Goal: Task Accomplishment & Management: Use online tool/utility

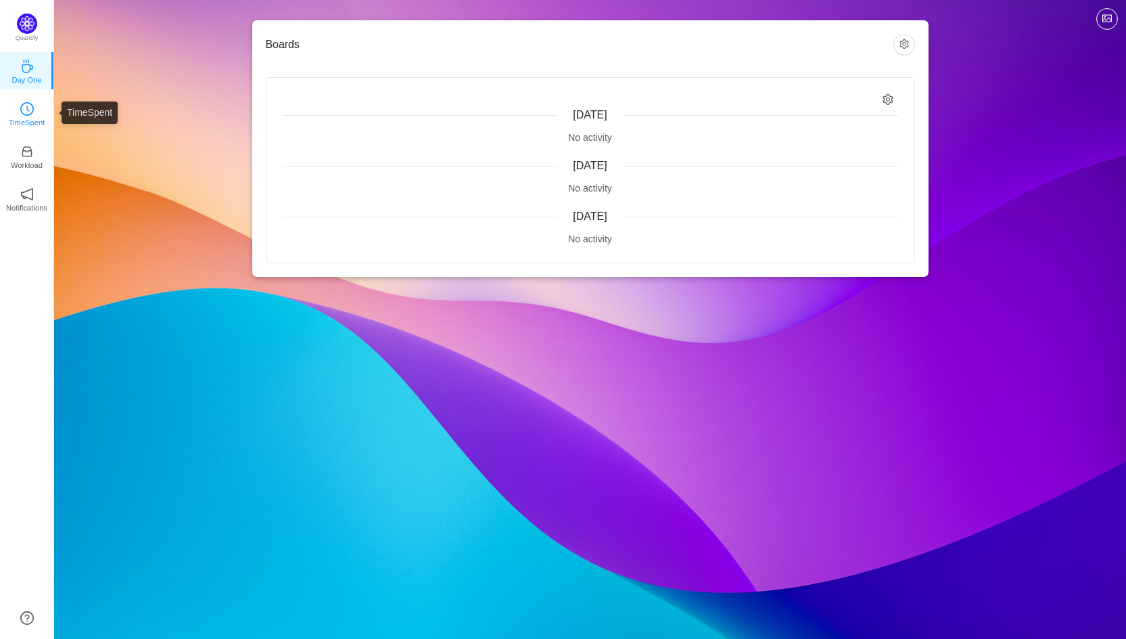
click at [22, 106] on icon "icon: clock-circle" at bounding box center [27, 109] width 14 height 14
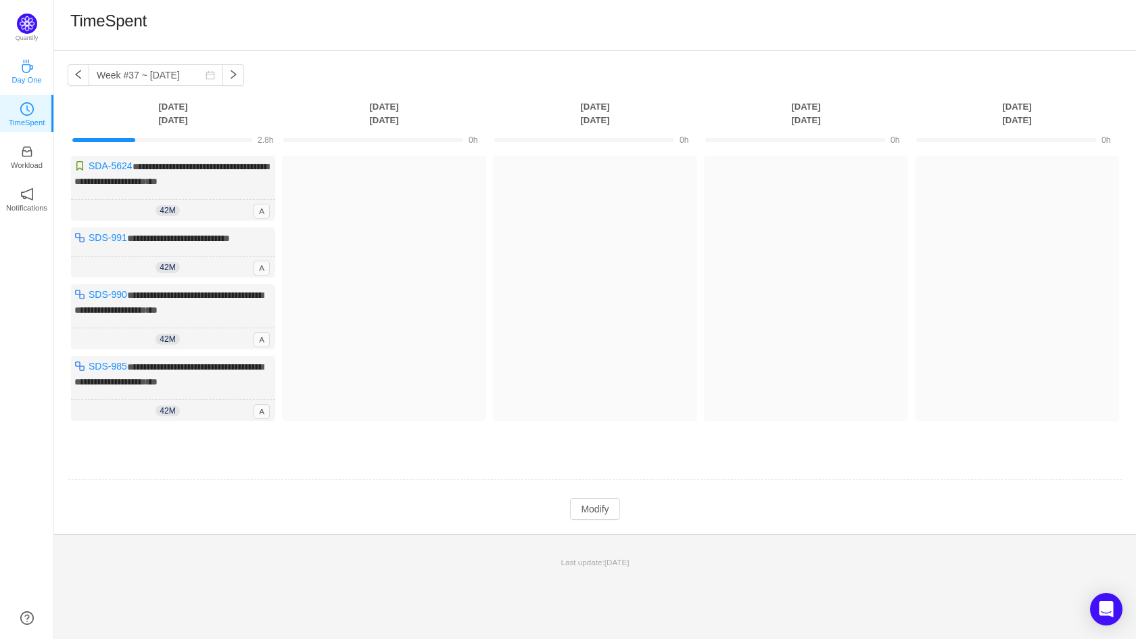
click at [24, 84] on p "Day One" at bounding box center [26, 80] width 30 height 12
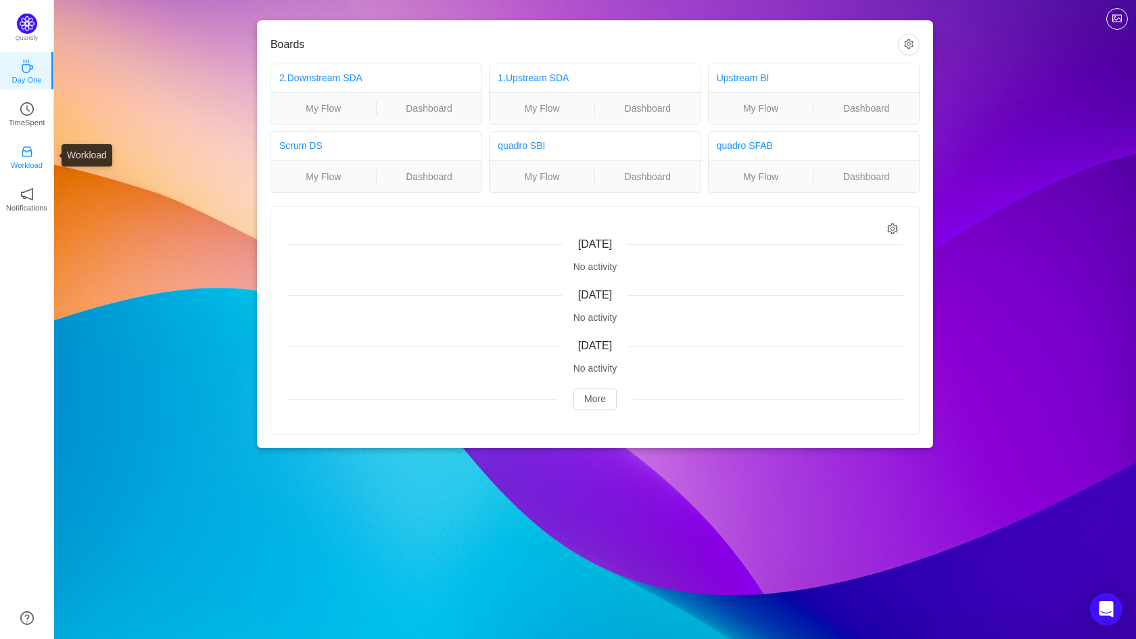
click at [40, 159] on p "Workload" at bounding box center [27, 165] width 32 height 12
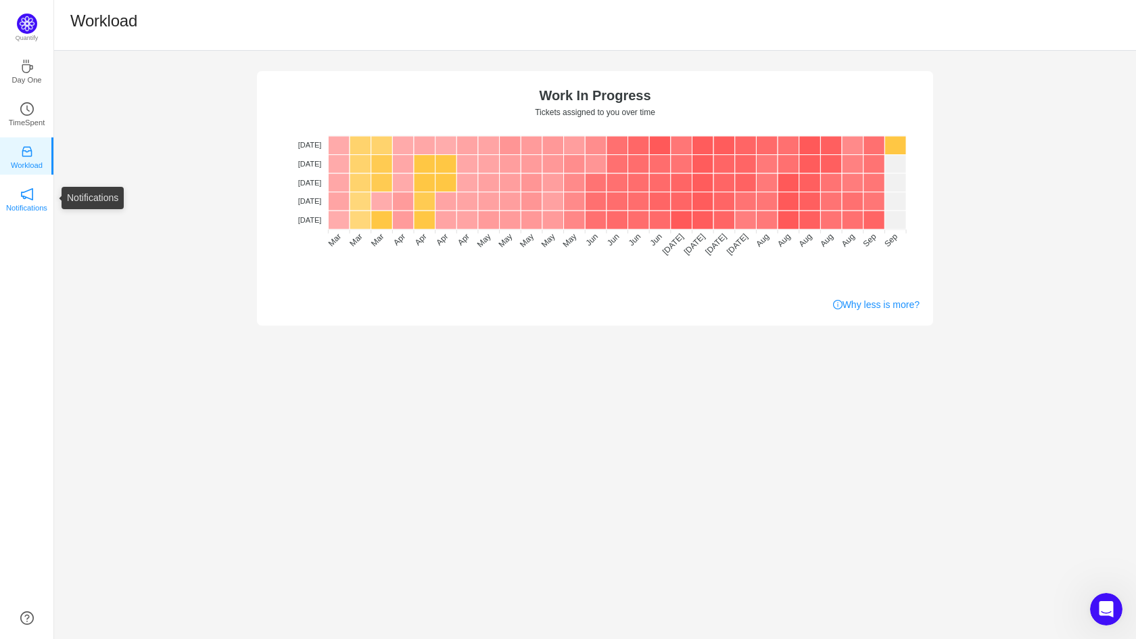
click at [32, 203] on p "Notifications" at bounding box center [26, 208] width 41 height 12
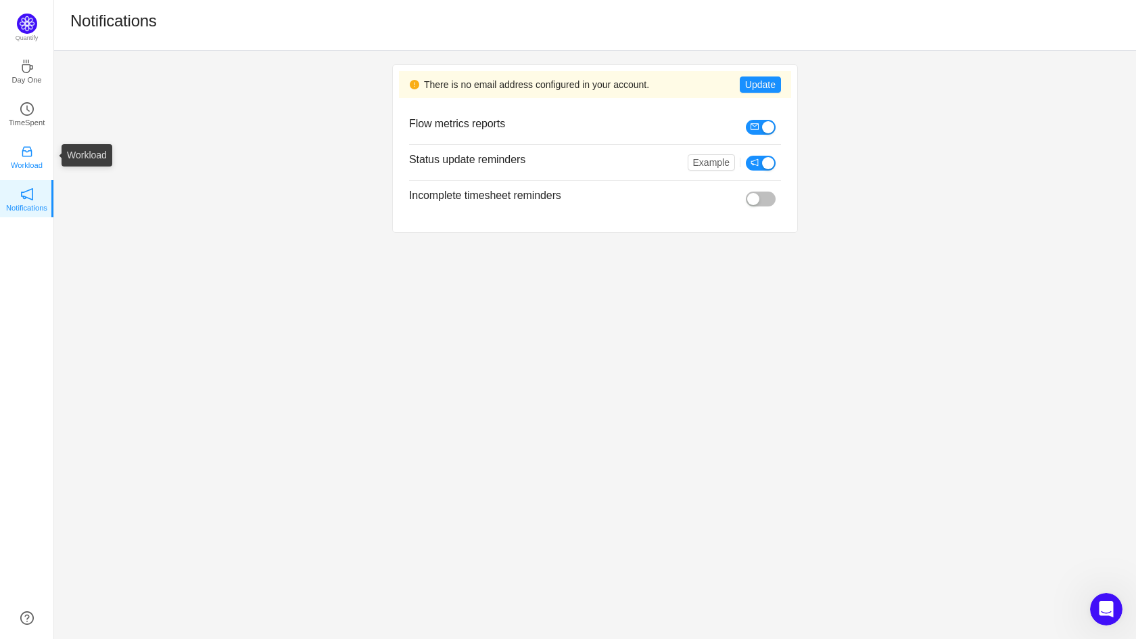
click at [26, 146] on icon "icon: inbox" at bounding box center [27, 152] width 14 height 14
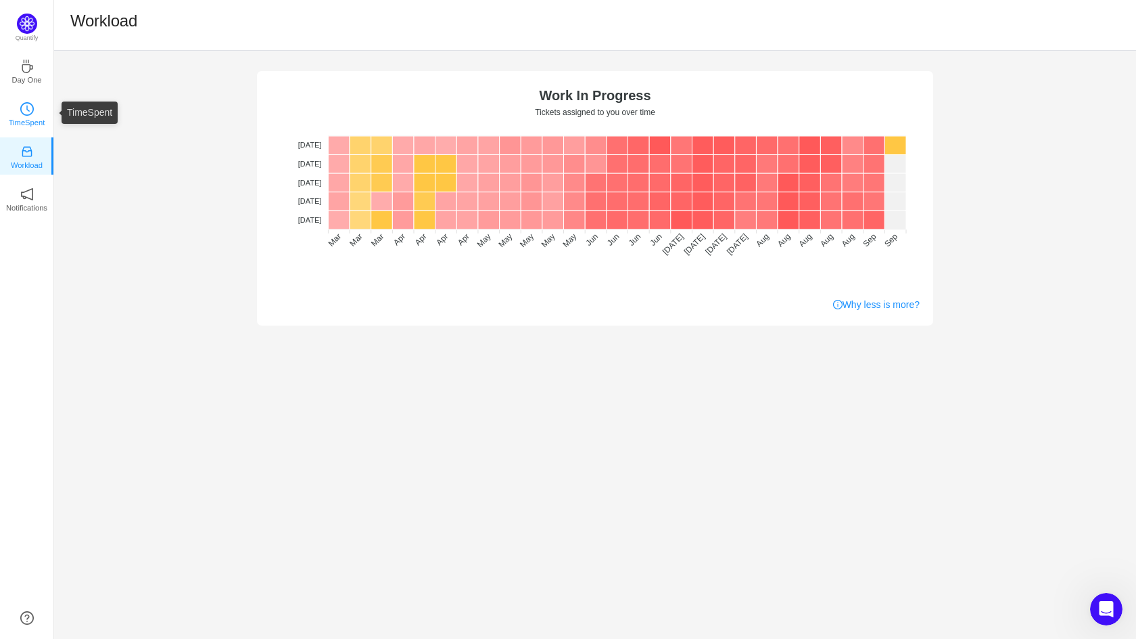
click at [25, 114] on icon "icon: clock-circle" at bounding box center [27, 109] width 14 height 14
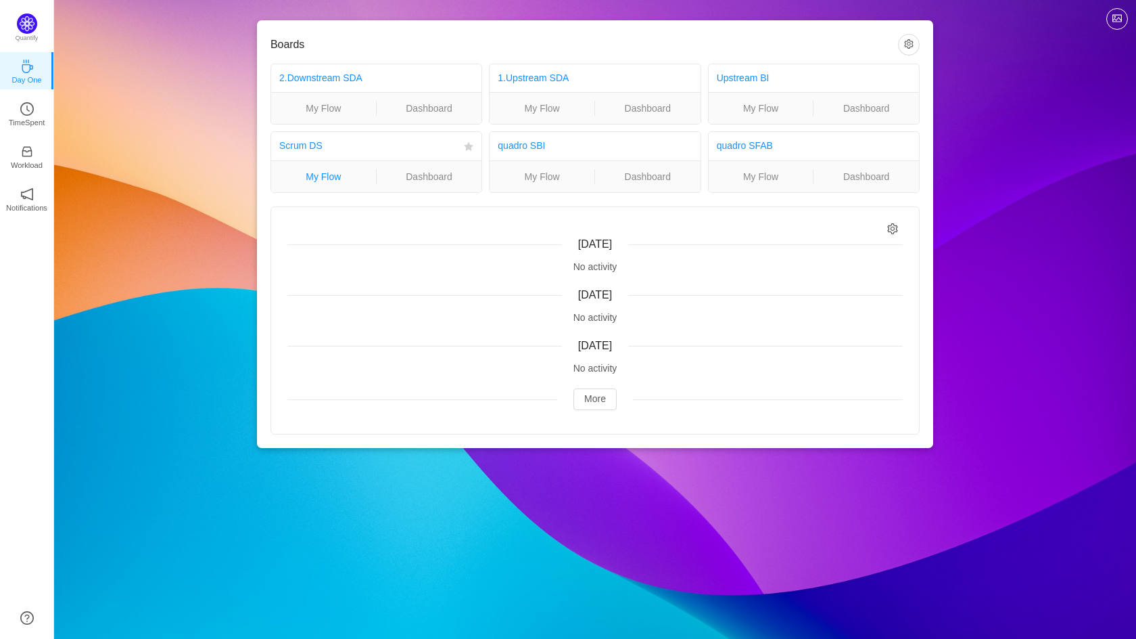
click at [331, 176] on link "My Flow" at bounding box center [323, 176] width 105 height 15
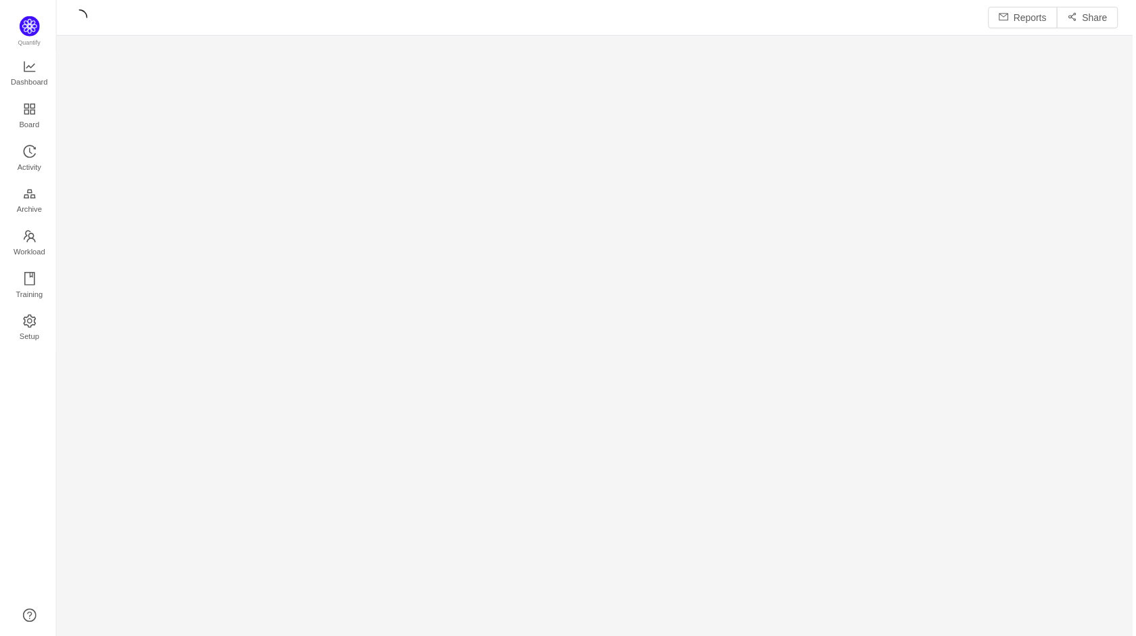
scroll to position [619, 1052]
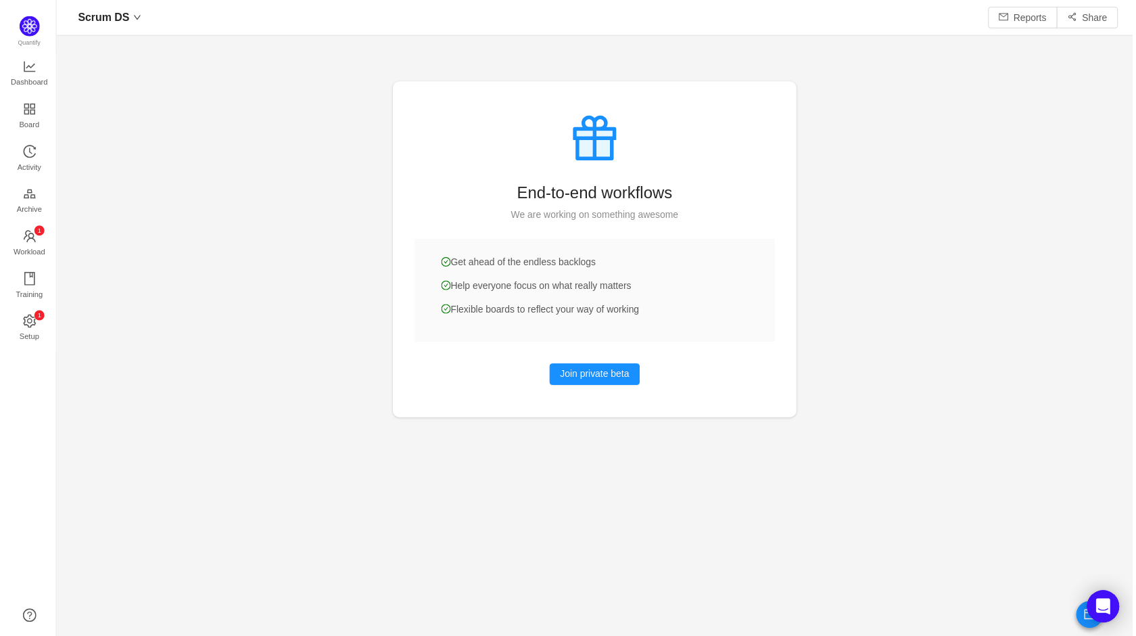
scroll to position [616, 1052]
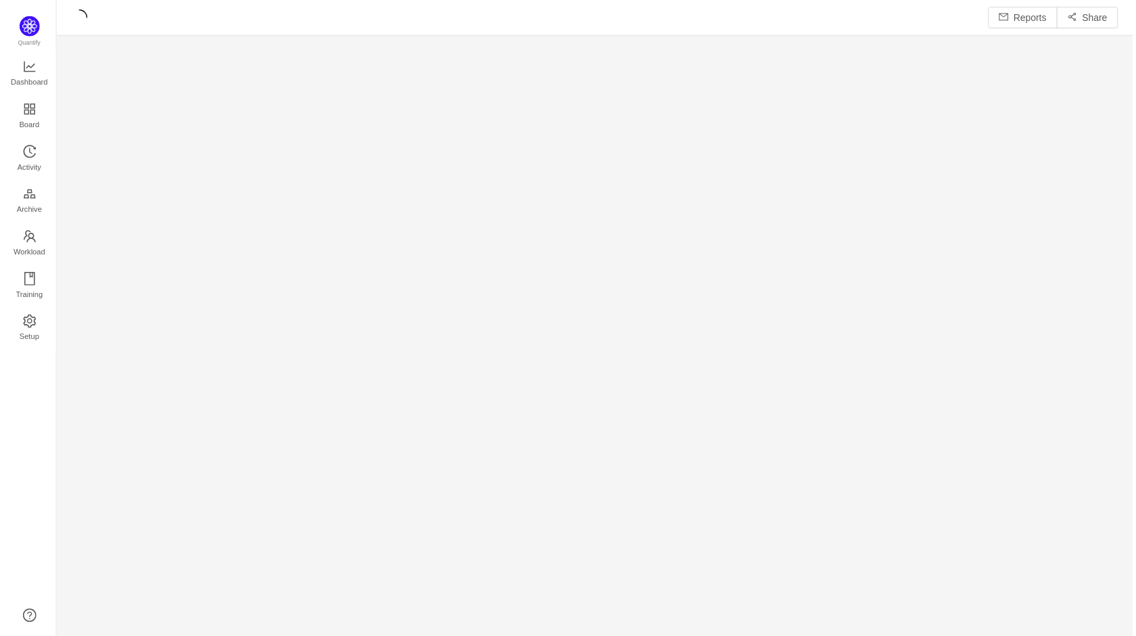
scroll to position [619, 1052]
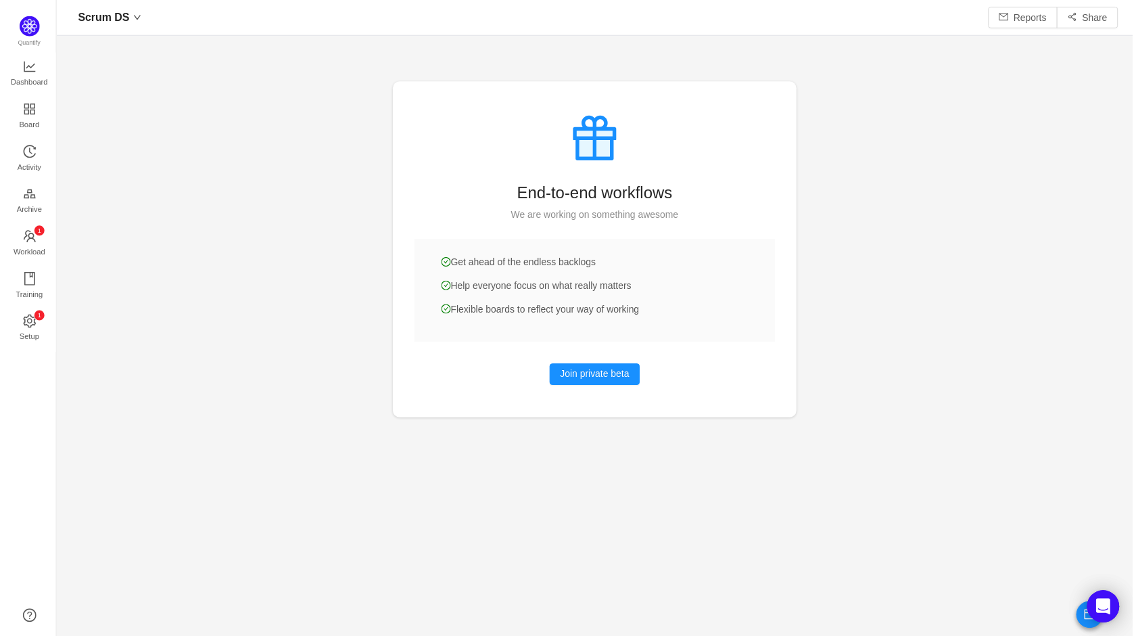
scroll to position [616, 1052]
